Goal: Task Accomplishment & Management: Manage account settings

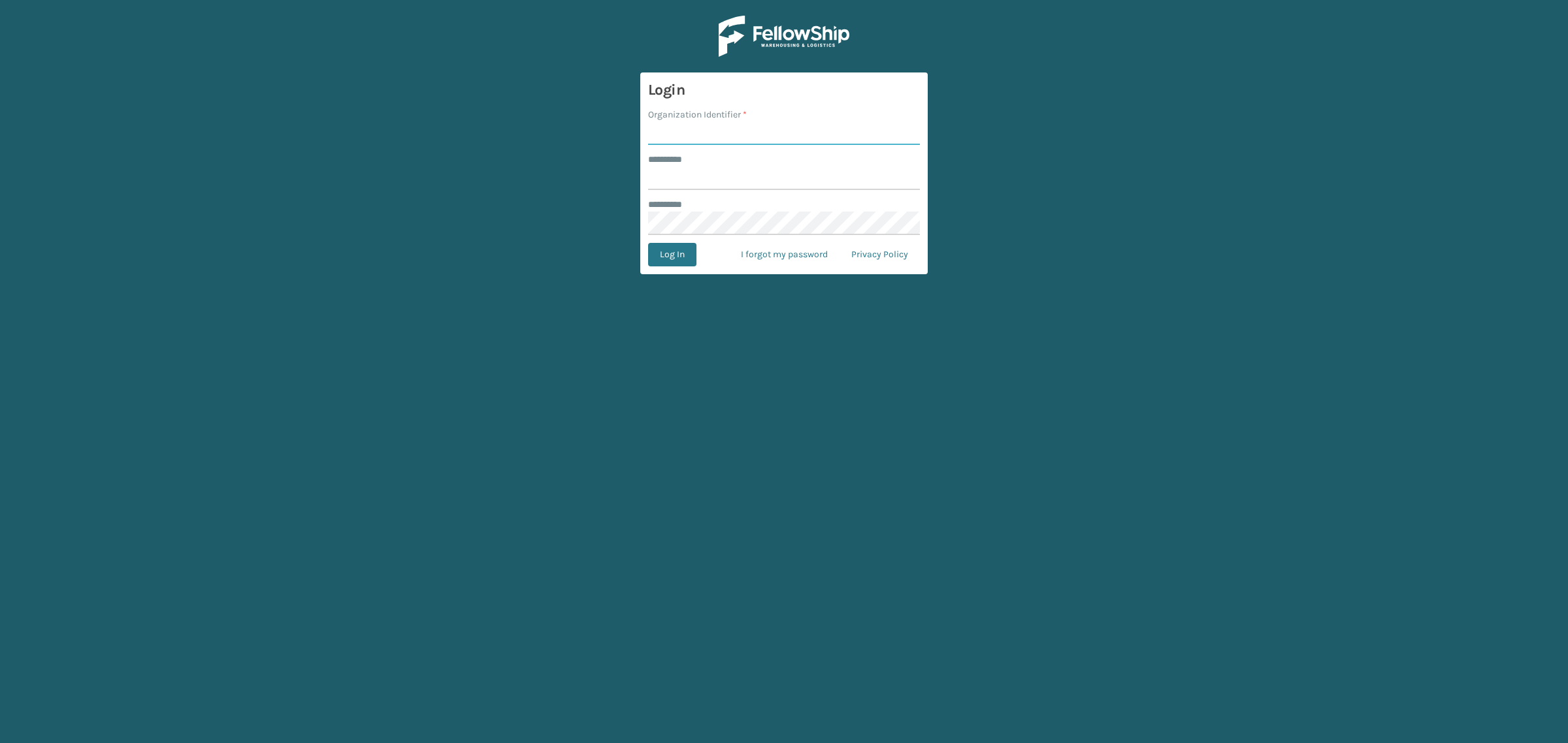
click at [722, 131] on input "Organization Identifier *" at bounding box center [784, 133] width 272 height 24
type input "[PERSON_NAME]"
click at [724, 178] on input "******** *" at bounding box center [784, 178] width 272 height 24
type input "******"
click at [654, 257] on button "Log In" at bounding box center [672, 255] width 48 height 24
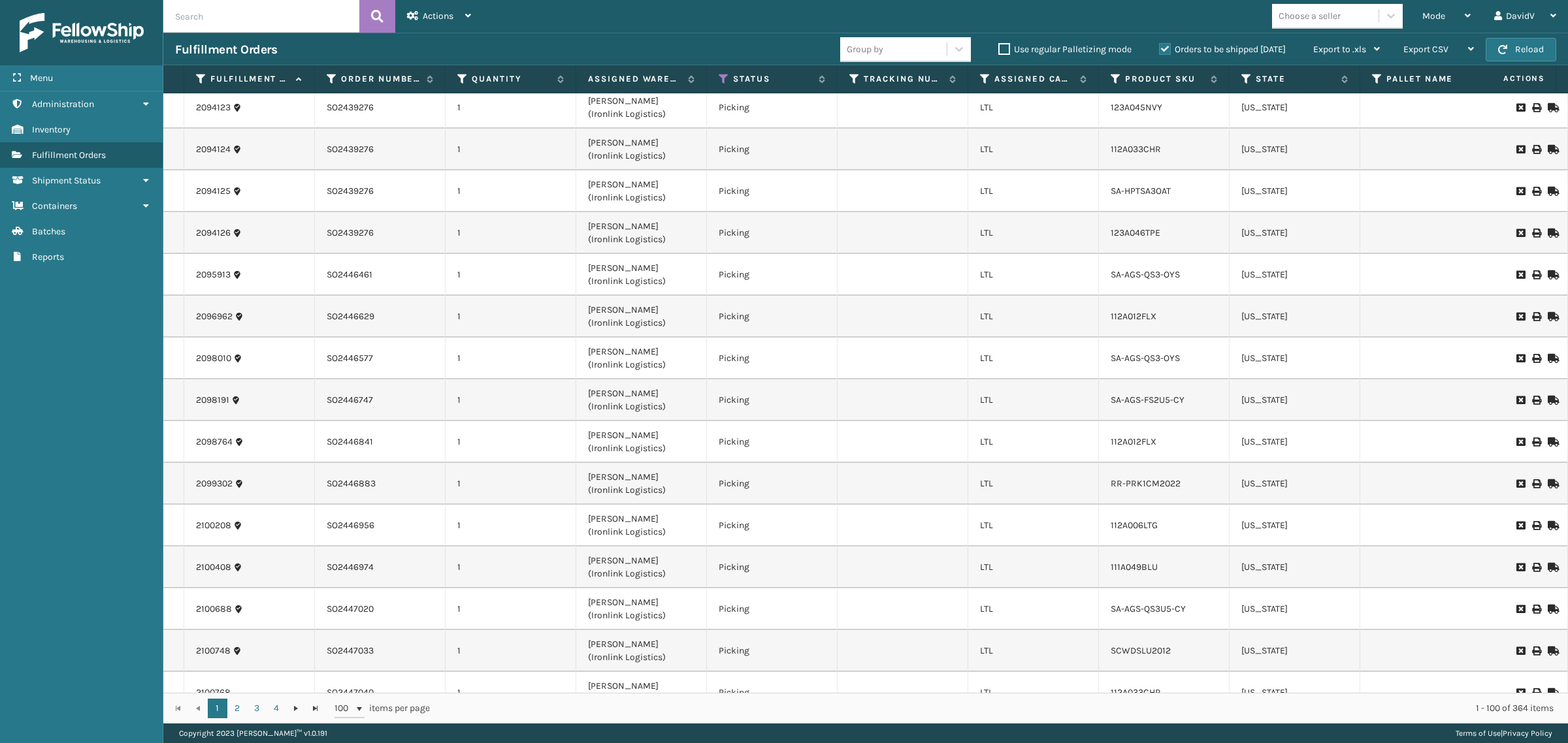
scroll to position [3592, 0]
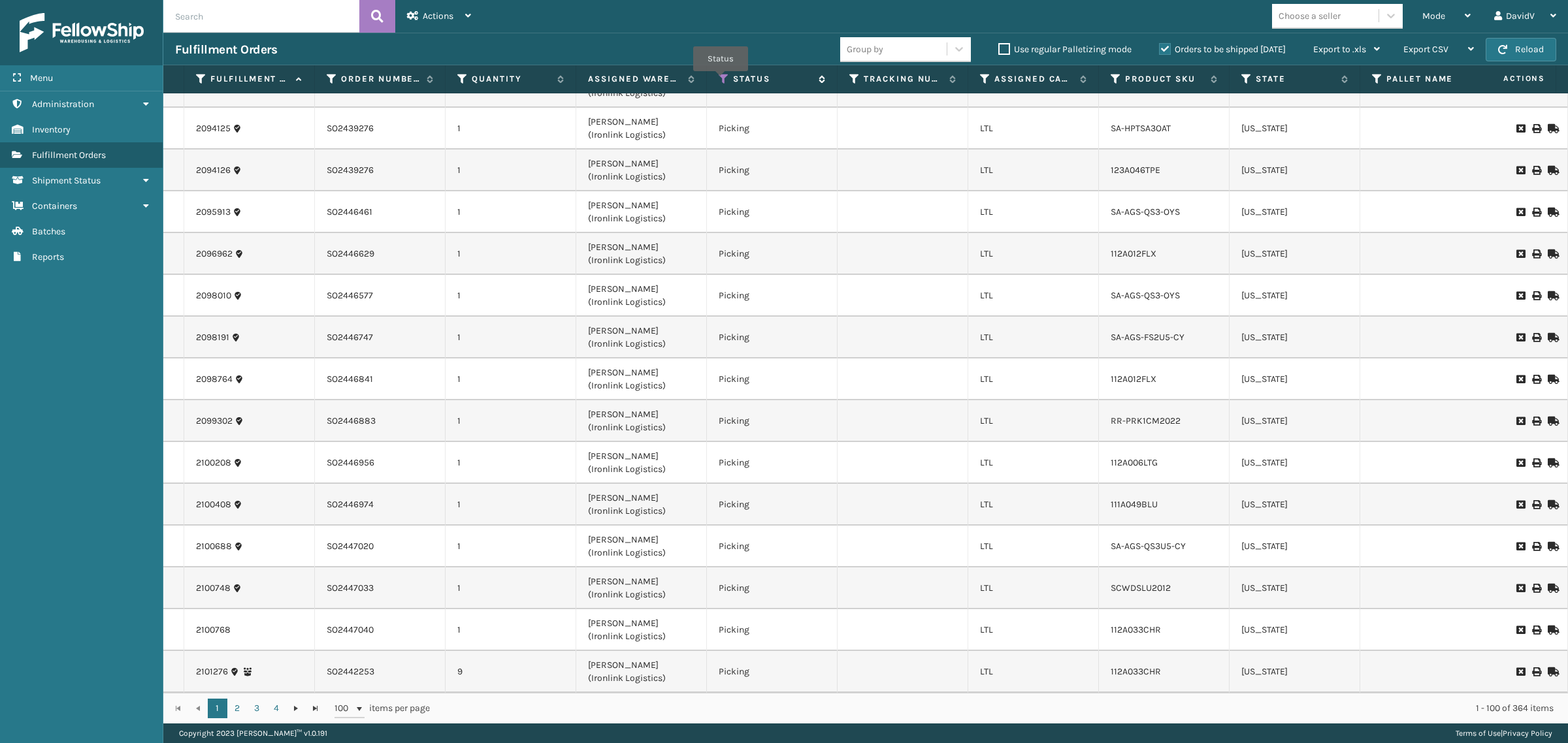
click at [721, 81] on icon at bounding box center [724, 79] width 11 height 12
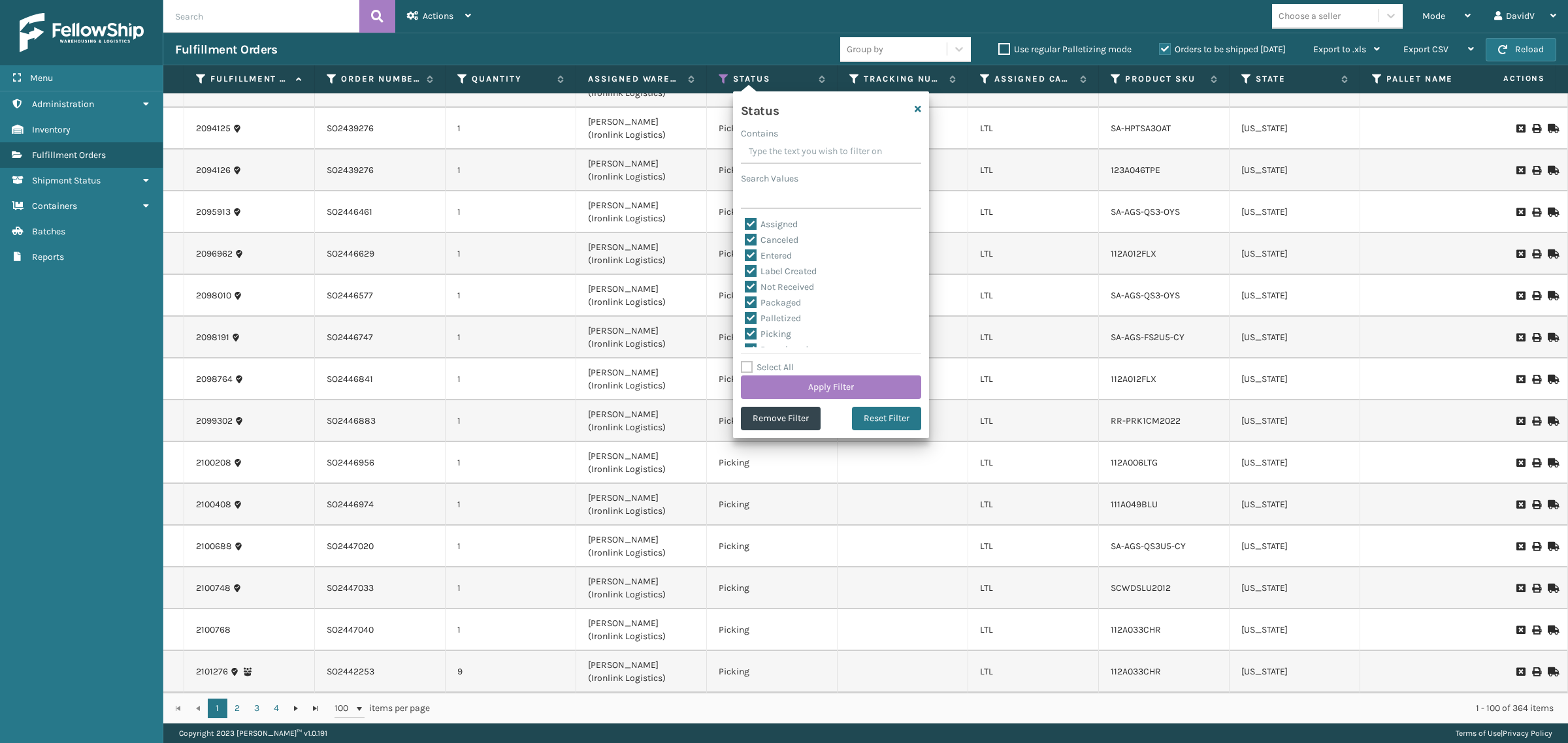
click at [746, 367] on label "Select All" at bounding box center [768, 367] width 53 height 11
click at [746, 361] on input "Select All" at bounding box center [839, 360] width 196 height 1
checkbox input "true"
click at [746, 369] on label "Select All" at bounding box center [768, 367] width 53 height 11
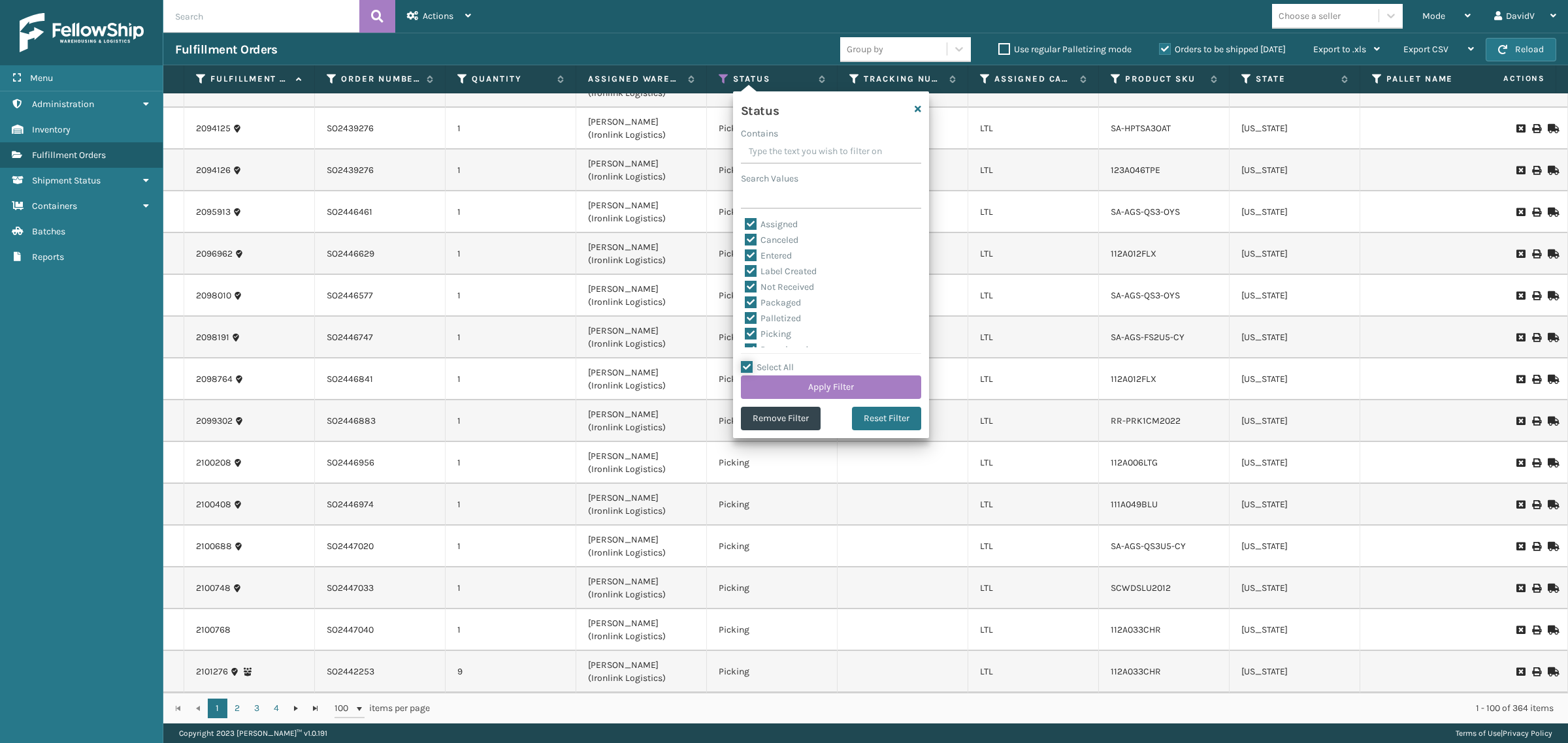
click at [746, 361] on input "Select All" at bounding box center [839, 360] width 196 height 1
checkbox input "false"
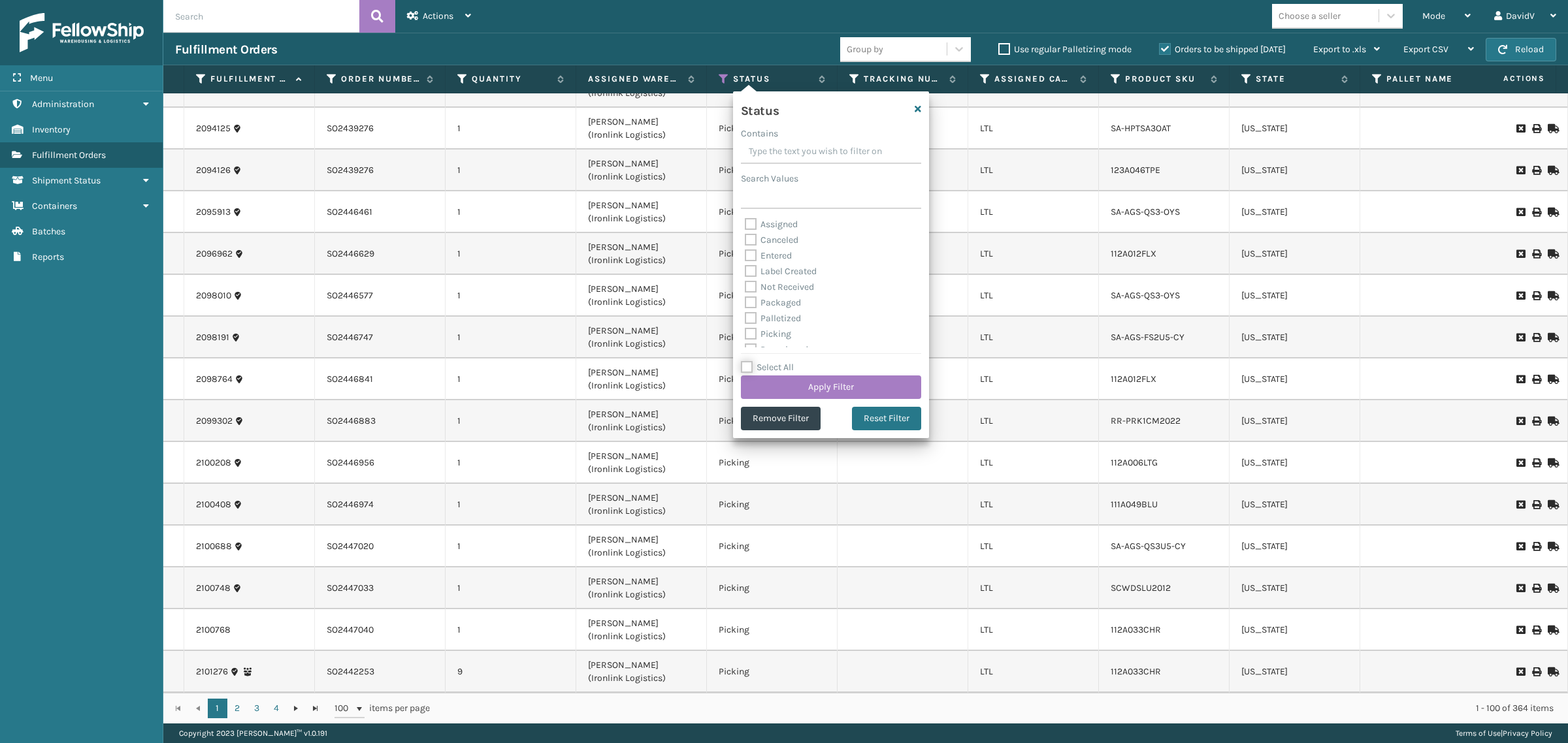
checkbox input "false"
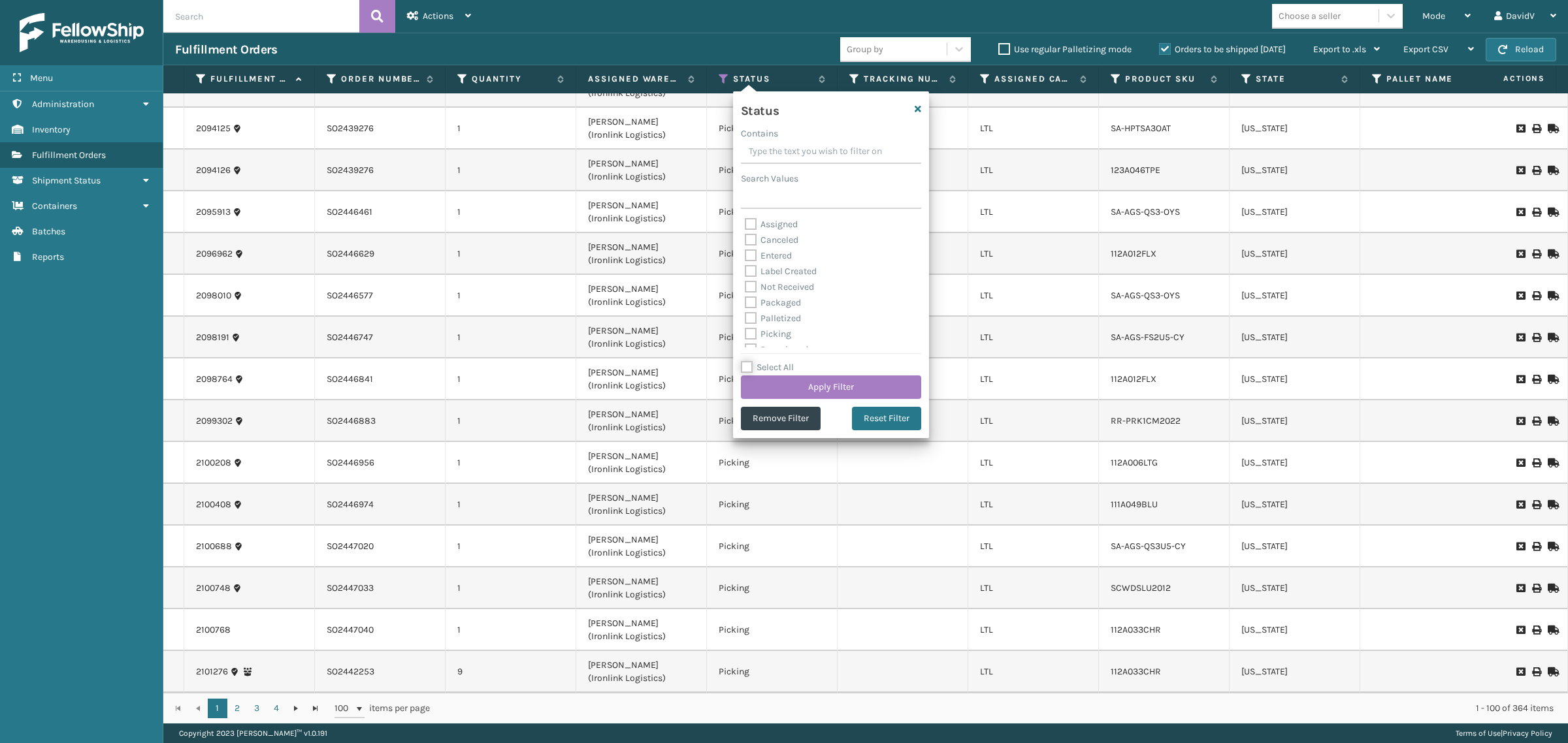
checkbox input "false"
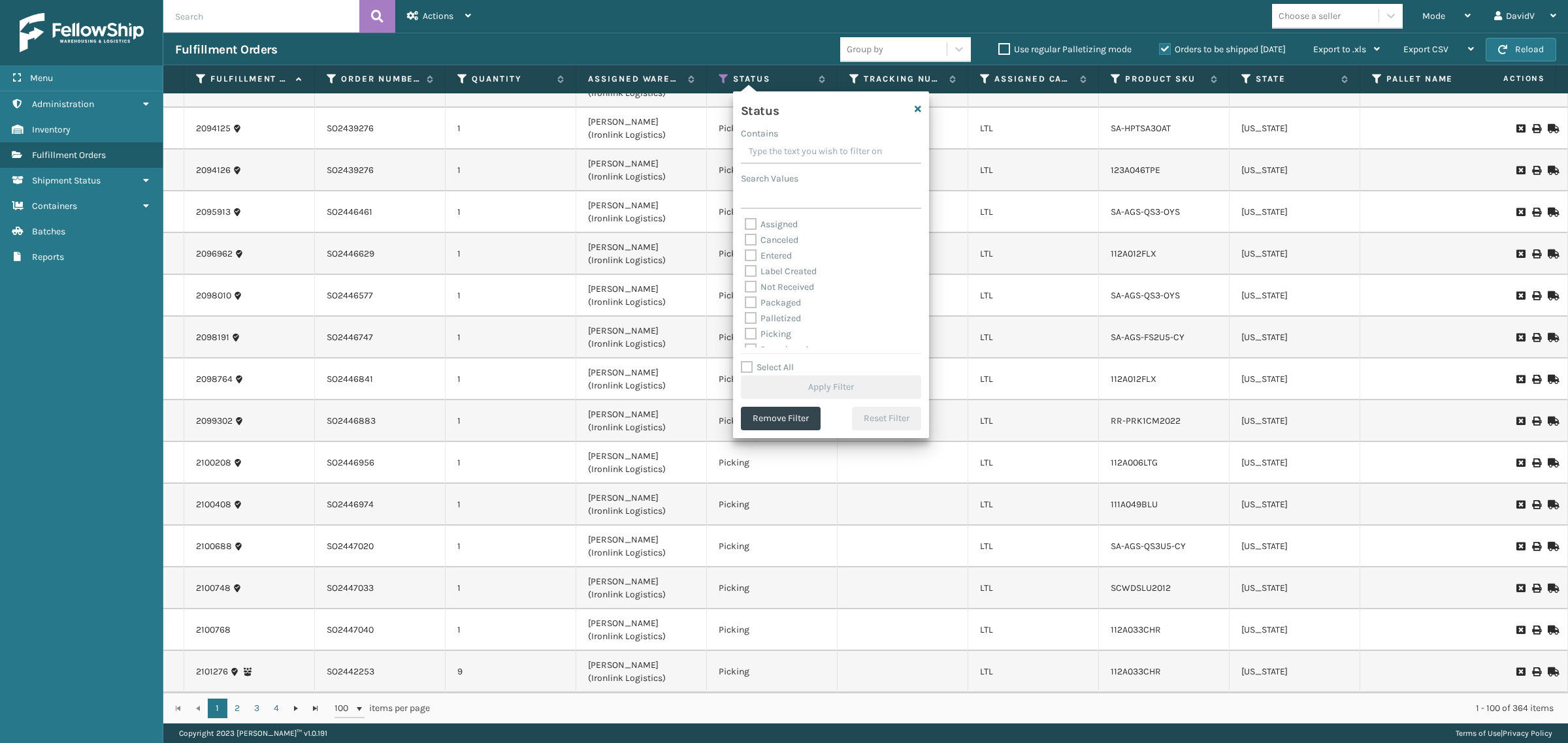
click at [770, 225] on label "Assigned" at bounding box center [771, 224] width 53 height 11
click at [746, 225] on input "Assigned" at bounding box center [745, 221] width 1 height 9
checkbox input "true"
click at [834, 386] on button "Apply Filter" at bounding box center [831, 387] width 181 height 24
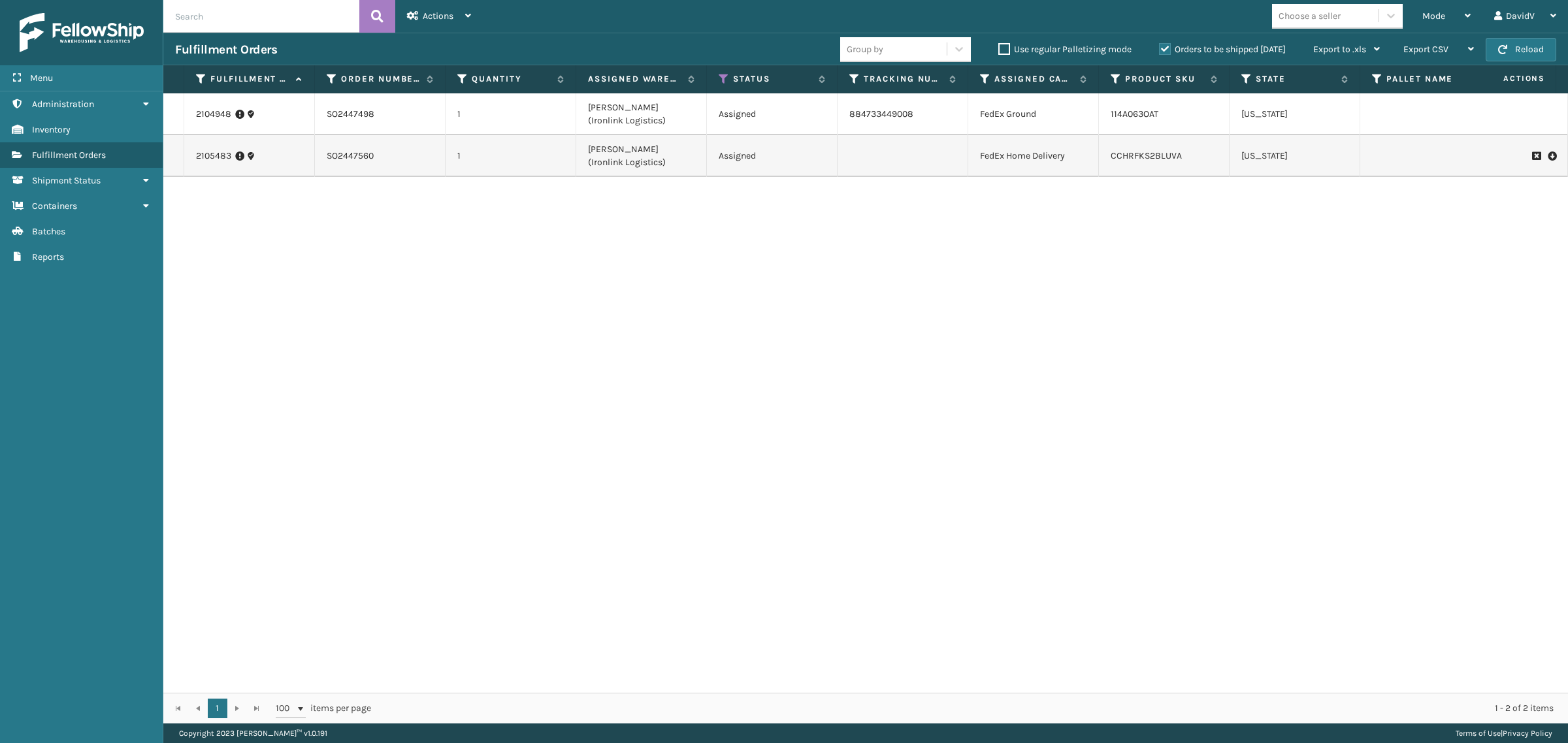
click at [1164, 50] on label "Orders to be shipped [DATE]" at bounding box center [1223, 49] width 127 height 11
click at [1160, 50] on input "Orders to be shipped [DATE]" at bounding box center [1159, 46] width 1 height 9
click at [1164, 50] on label "Orders to be shipped [DATE]" at bounding box center [1223, 49] width 127 height 11
click at [1160, 50] on input "Orders to be shipped [DATE]" at bounding box center [1159, 46] width 1 height 9
click at [1069, 281] on div "2104948 SO2447498 1 [PERSON_NAME] (Ironlink Logistics) Assigned 884733449008 Fe…" at bounding box center [866, 393] width 1405 height 600
